Goal: Task Accomplishment & Management: Manage account settings

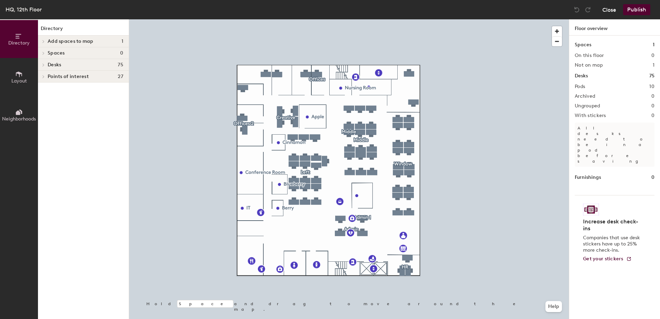
click at [612, 9] on button "Close" at bounding box center [609, 9] width 14 height 11
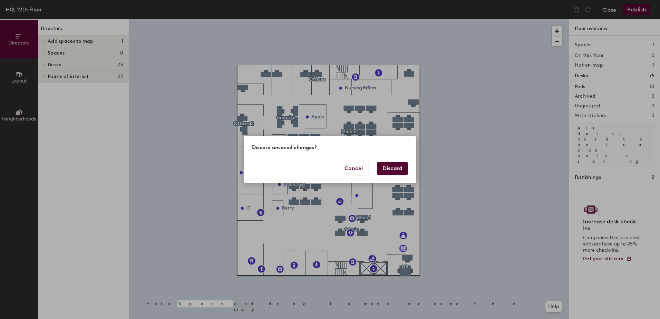
click at [395, 171] on button "Discard" at bounding box center [392, 168] width 31 height 13
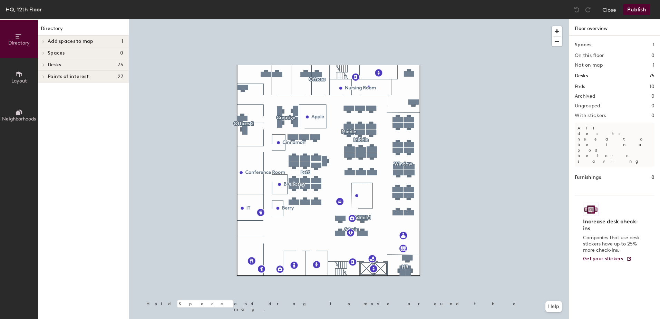
click at [58, 51] on span "Spaces" at bounding box center [56, 53] width 17 height 6
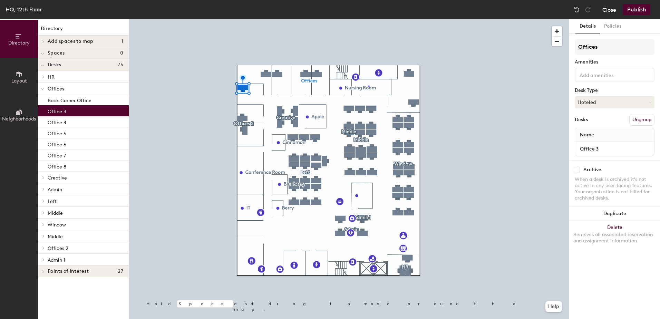
click at [614, 8] on button "Close" at bounding box center [609, 9] width 14 height 11
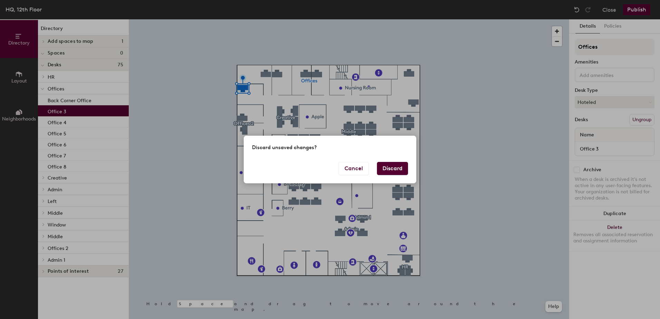
click at [393, 168] on button "Discard" at bounding box center [392, 168] width 31 height 13
